Goal: Transaction & Acquisition: Subscribe to service/newsletter

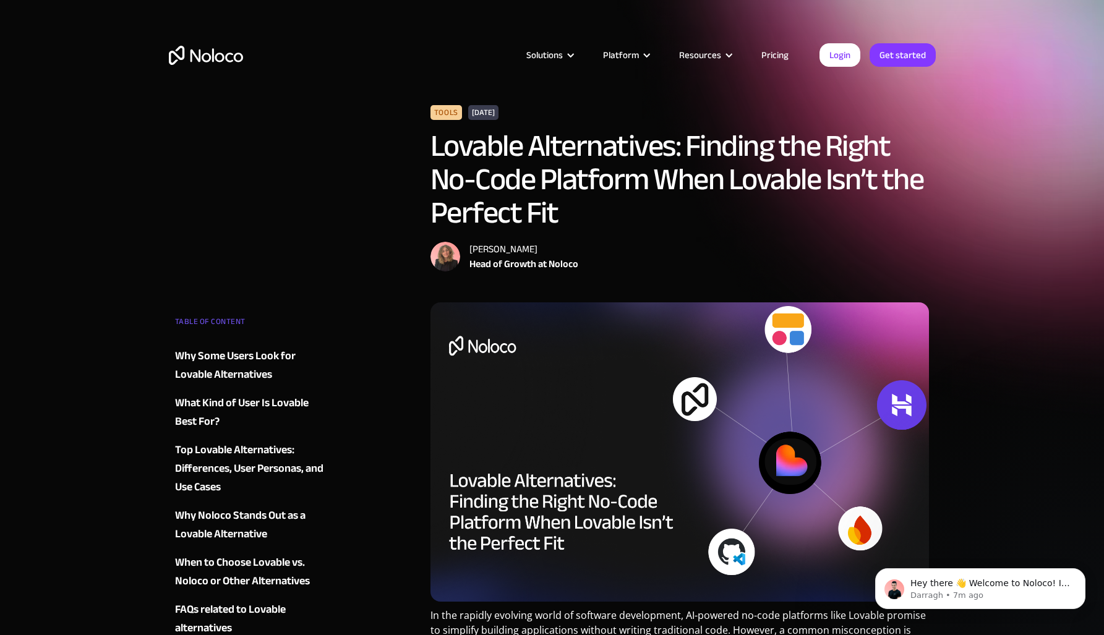
click at [775, 56] on link "Pricing" at bounding box center [775, 55] width 58 height 16
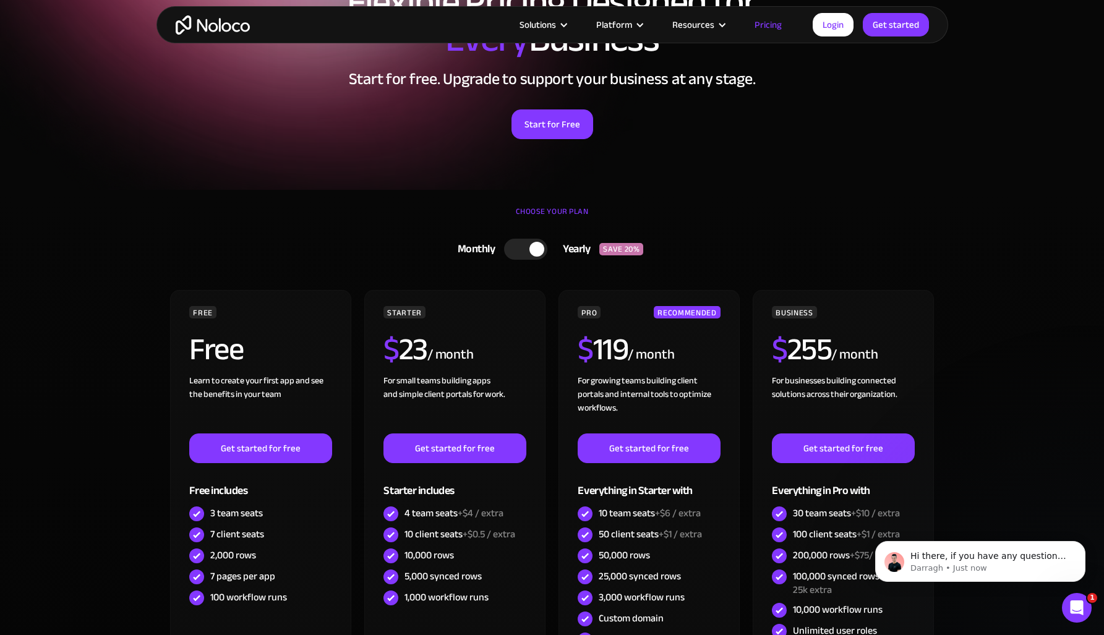
scroll to position [115, 0]
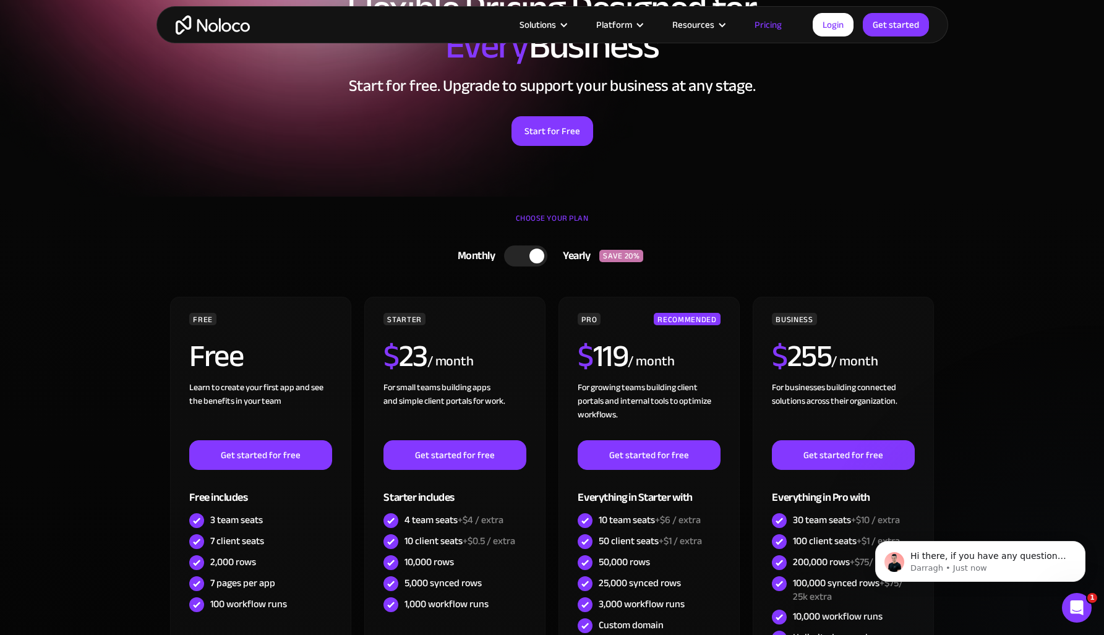
click at [520, 257] on div at bounding box center [525, 256] width 43 height 21
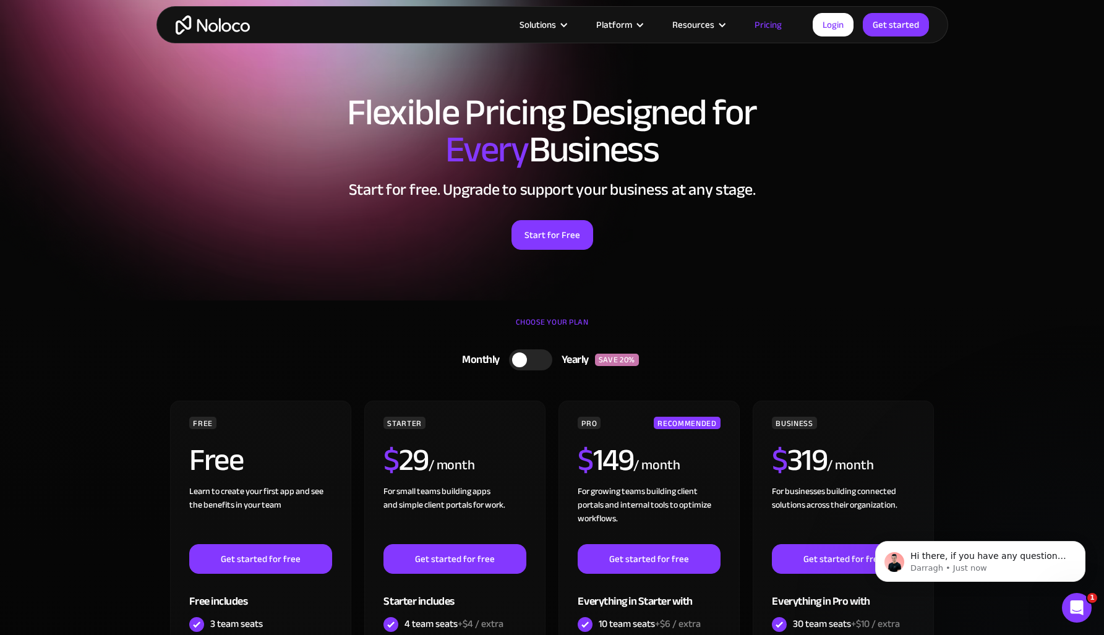
scroll to position [0, 0]
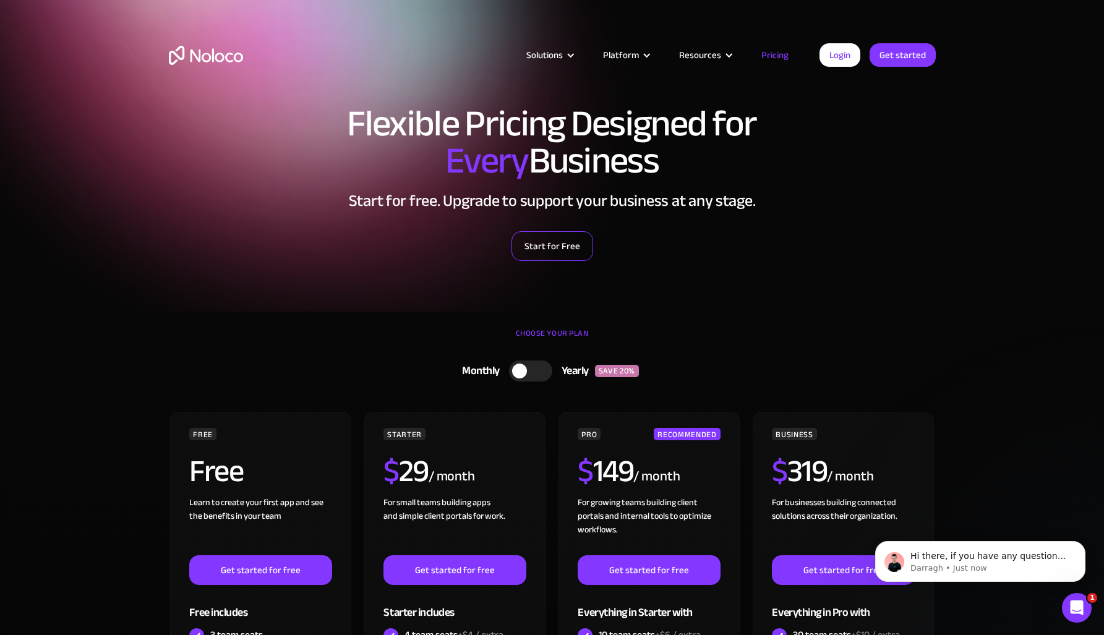
click at [555, 251] on link "Start for Free" at bounding box center [553, 246] width 82 height 30
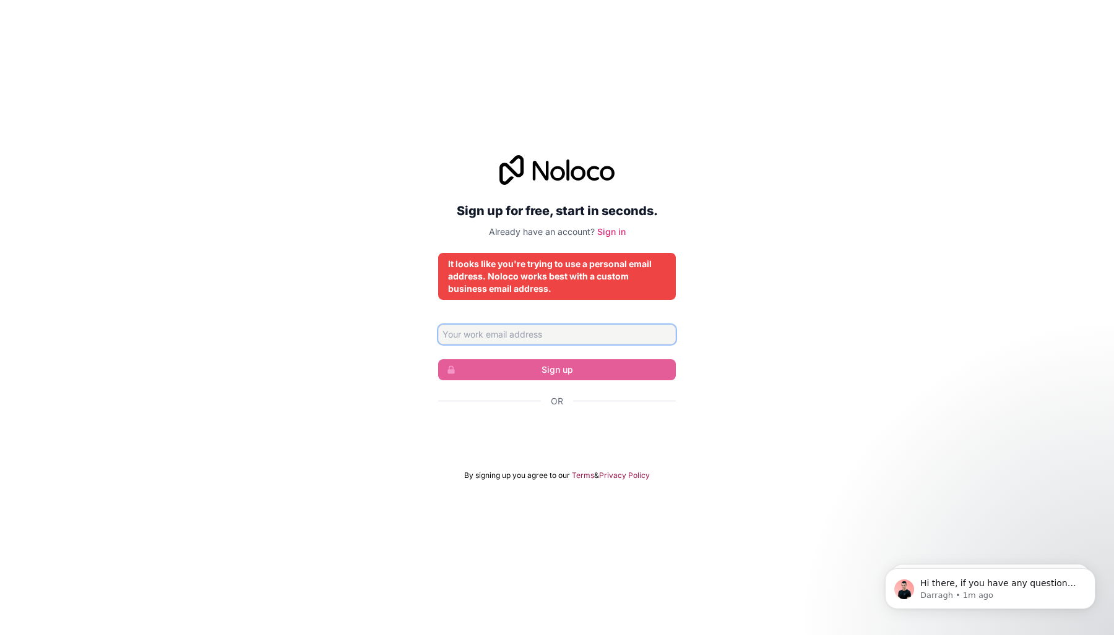
click at [579, 339] on input "Email address" at bounding box center [557, 335] width 238 height 20
type input "i"
